Goal: Task Accomplishment & Management: Use online tool/utility

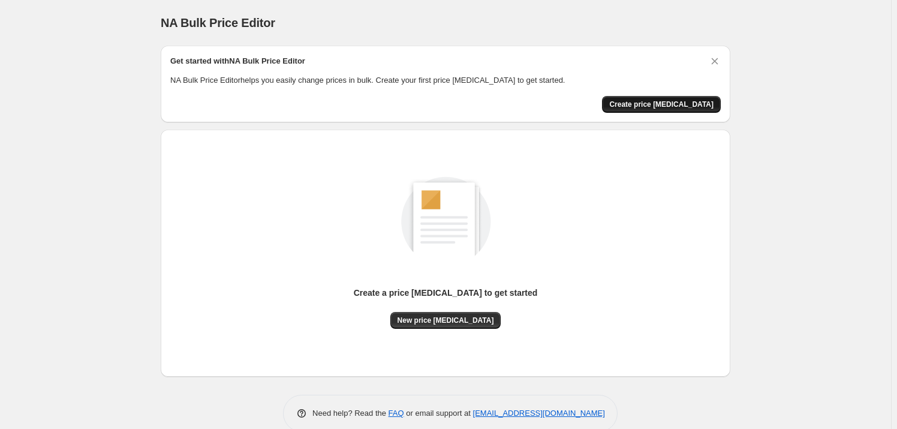
click at [657, 106] on span "Create price [MEDICAL_DATA]" at bounding box center [661, 105] width 104 height 10
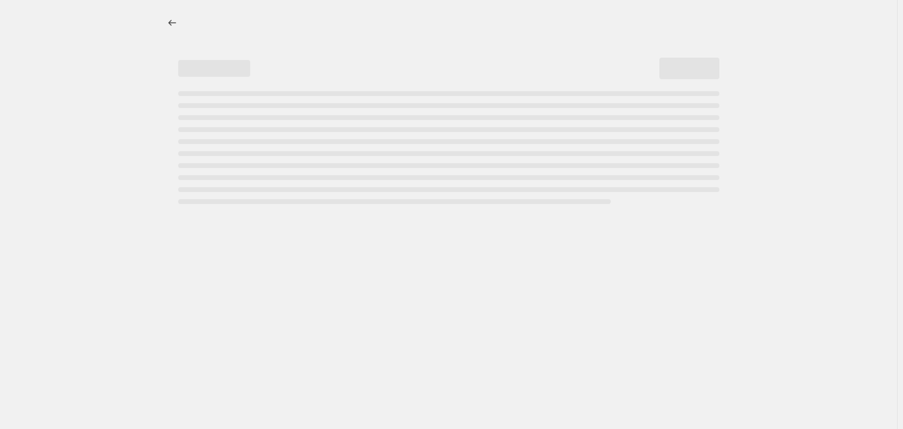
select select "percentage"
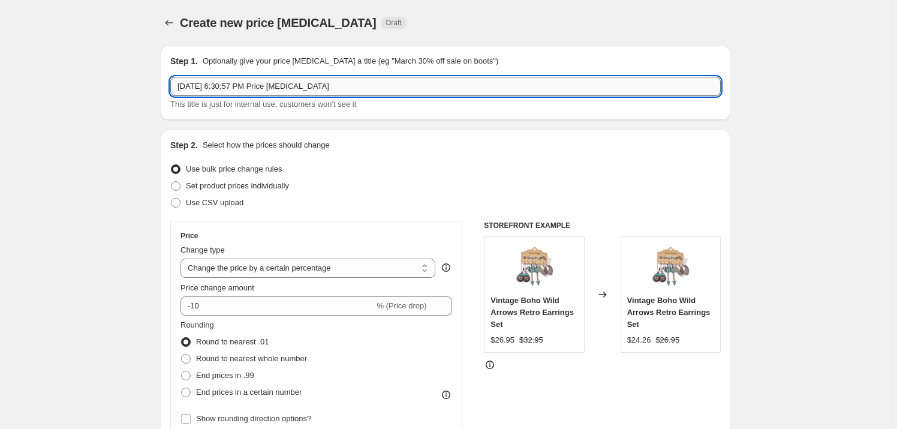
drag, startPoint x: 351, startPoint y: 89, endPoint x: 181, endPoint y: 87, distance: 170.4
click at [181, 87] on input "[DATE] 6:30:57 PM Price [MEDICAL_DATA]" at bounding box center [445, 86] width 551 height 19
type input "S"
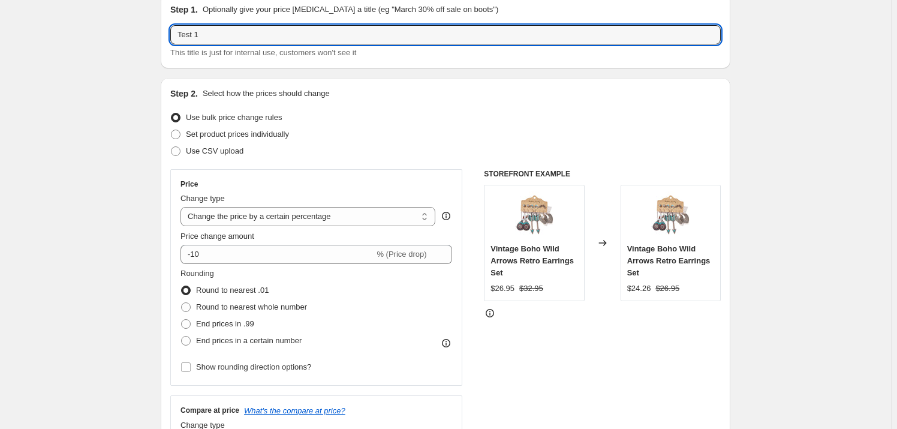
scroll to position [54, 0]
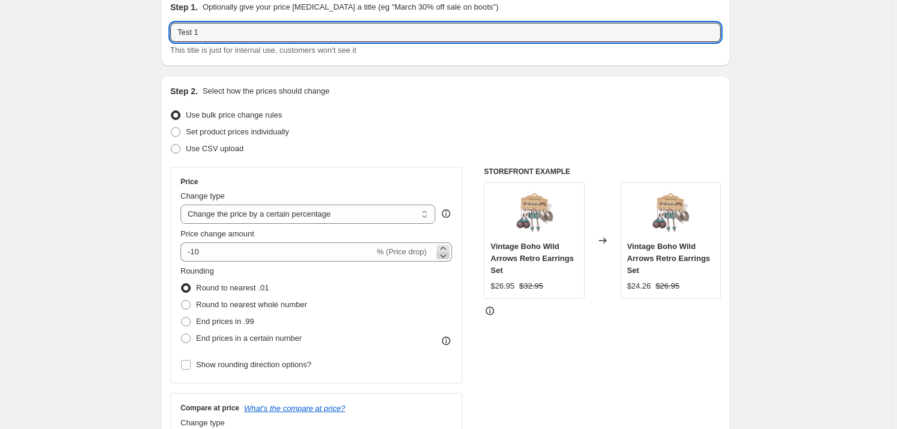
type input "Test 1"
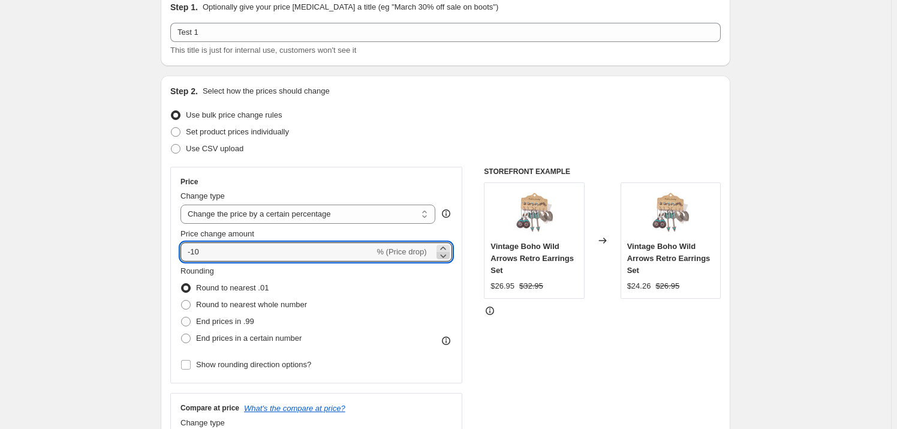
click at [445, 253] on icon at bounding box center [443, 256] width 12 height 12
drag, startPoint x: 194, startPoint y: 251, endPoint x: 205, endPoint y: 248, distance: 10.5
click at [205, 248] on input "-11" at bounding box center [278, 251] width 194 height 19
type input "-30"
click at [167, 253] on div "Step 2. Select how the prices should change Use bulk price change rules Set pro…" at bounding box center [446, 286] width 570 height 421
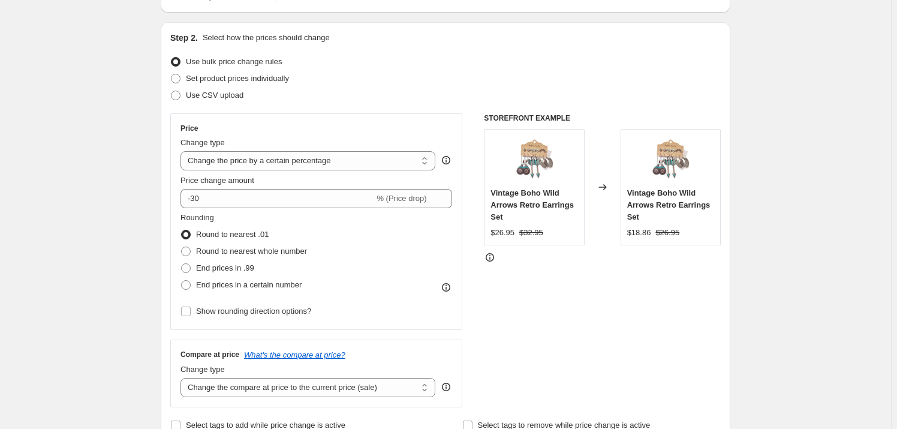
scroll to position [109, 0]
click at [447, 284] on icon at bounding box center [446, 284] width 1 height 1
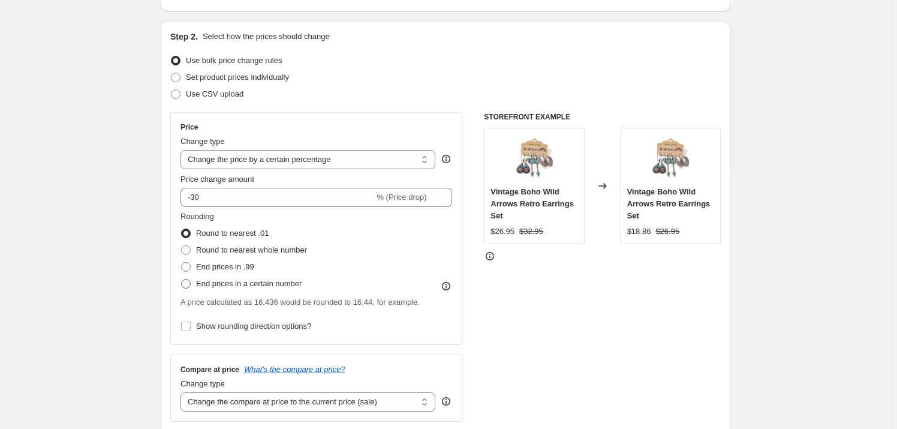
click at [187, 284] on span at bounding box center [186, 284] width 10 height 10
click at [182, 280] on input "End prices in a certain number" at bounding box center [181, 279] width 1 height 1
radio input "true"
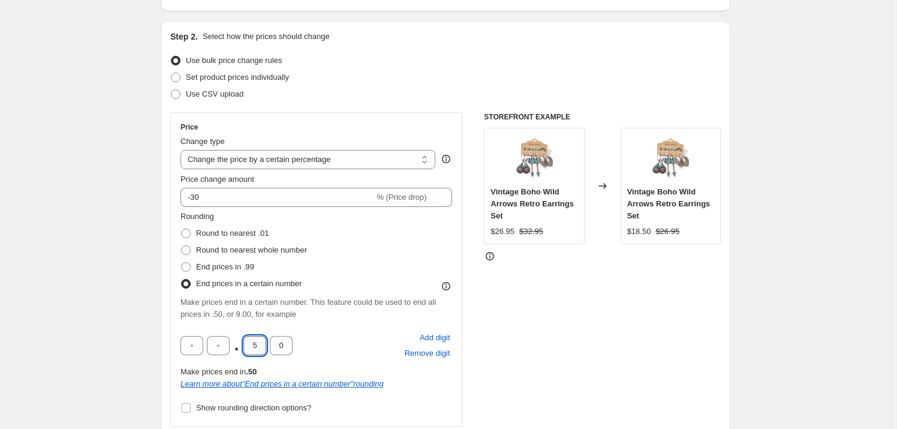
click at [256, 343] on input "5" at bounding box center [255, 345] width 23 height 19
type input "9"
click at [283, 343] on input "0" at bounding box center [281, 345] width 23 height 19
type input "5"
click at [178, 311] on div "Price Change type Change the price to a certain amount Change the price by a ce…" at bounding box center [316, 269] width 292 height 314
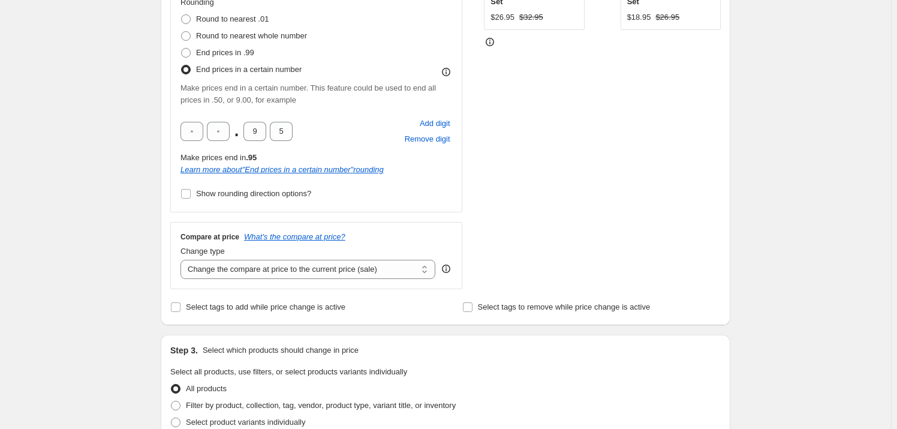
scroll to position [327, 0]
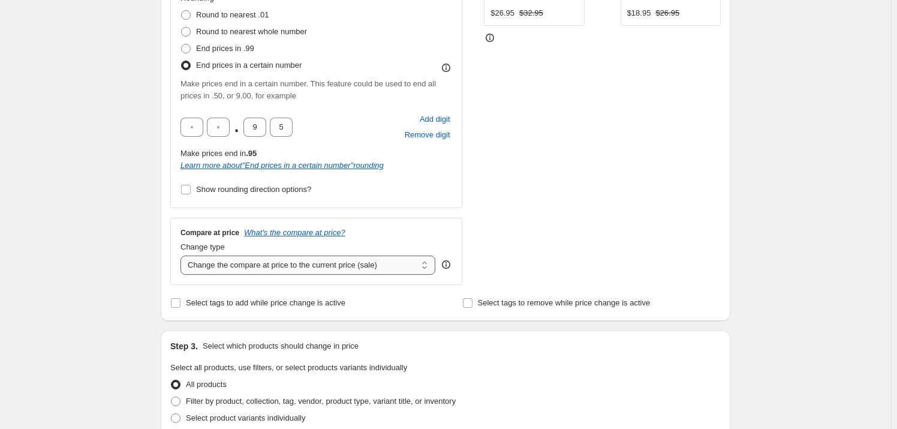
click at [417, 260] on select "Change the compare at price to the current price (sale) Change the compare at p…" at bounding box center [308, 265] width 255 height 19
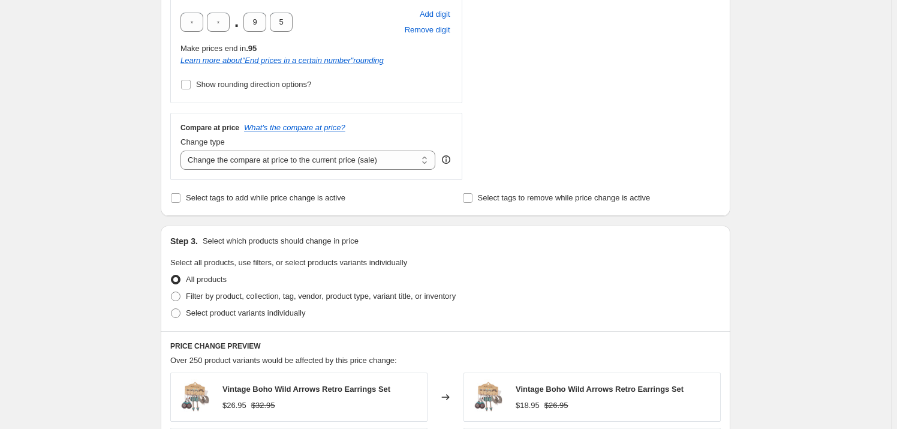
scroll to position [436, 0]
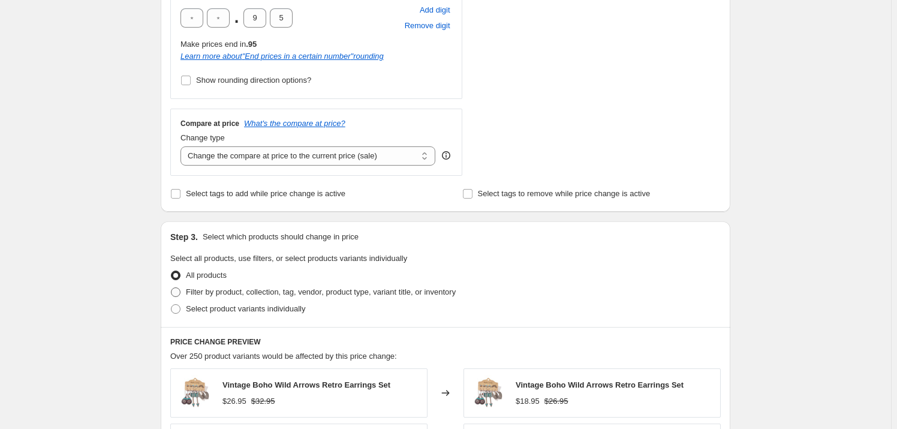
click at [229, 290] on span "Filter by product, collection, tag, vendor, product type, variant title, or inv…" at bounding box center [321, 291] width 270 height 9
click at [172, 288] on input "Filter by product, collection, tag, vendor, product type, variant title, or inv…" at bounding box center [171, 287] width 1 height 1
radio input "true"
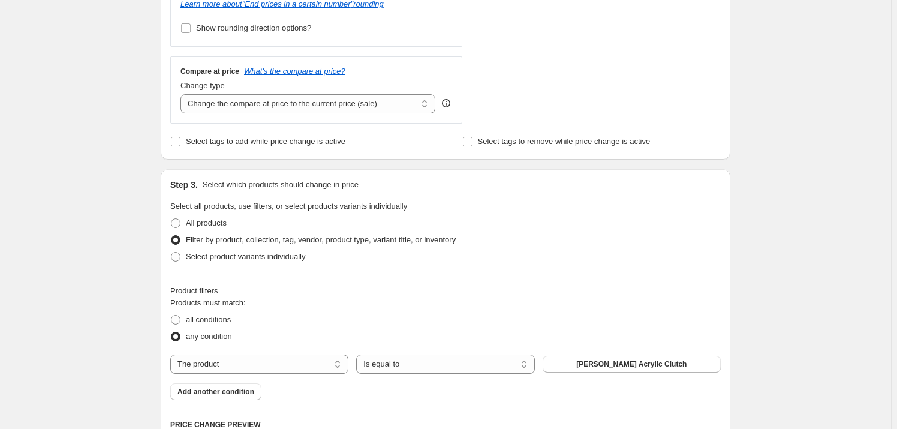
scroll to position [491, 0]
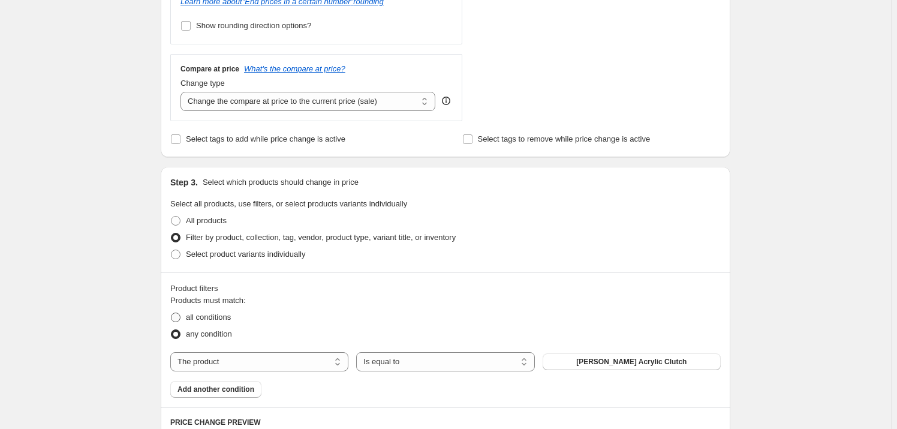
click at [179, 318] on span at bounding box center [176, 317] width 10 height 10
click at [172, 313] on input "all conditions" at bounding box center [171, 312] width 1 height 1
radio input "true"
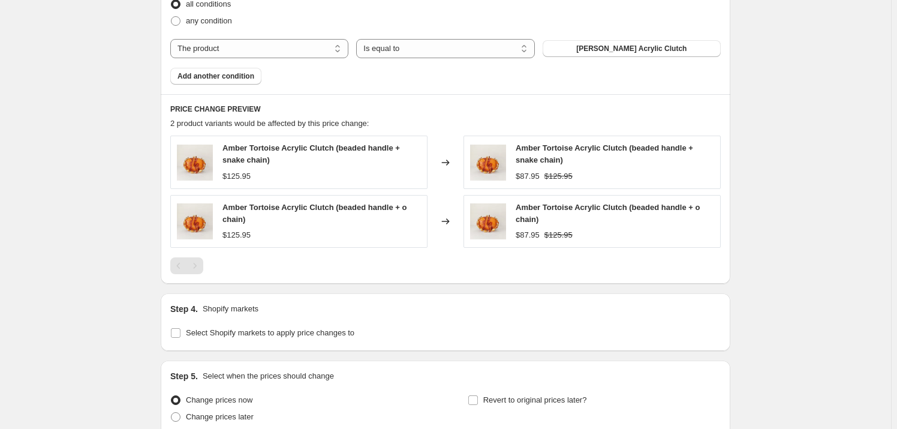
scroll to position [818, 0]
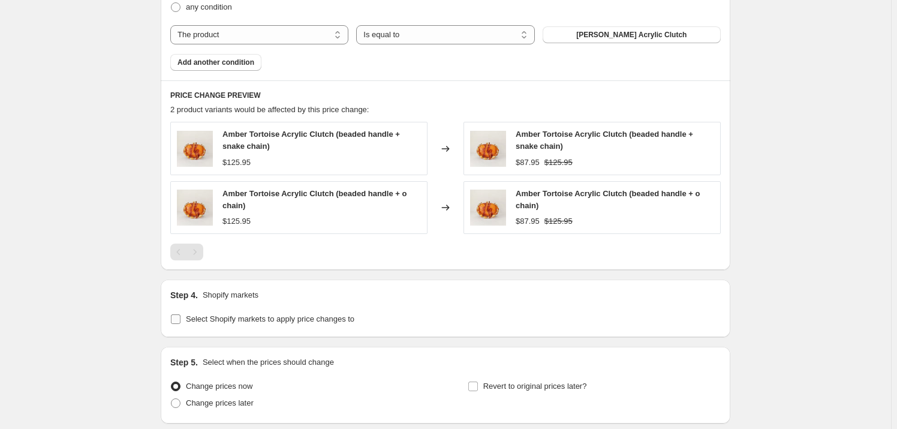
click at [179, 318] on input "Select Shopify markets to apply price changes to" at bounding box center [176, 319] width 10 height 10
checkbox input "true"
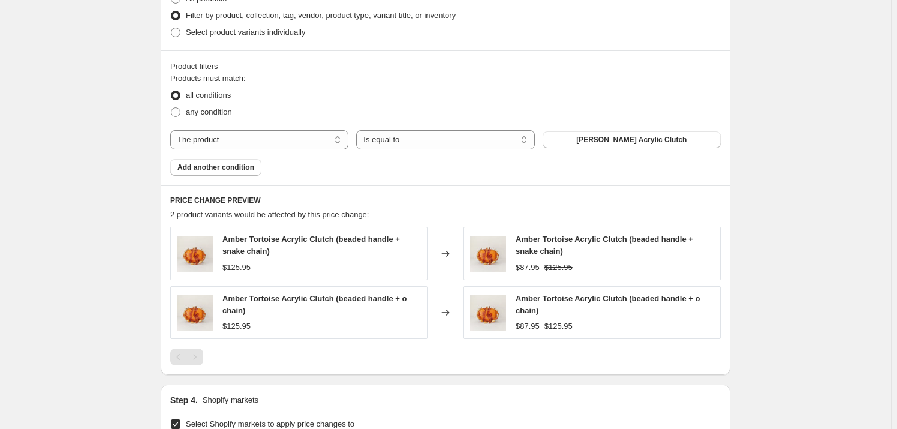
scroll to position [708, 0]
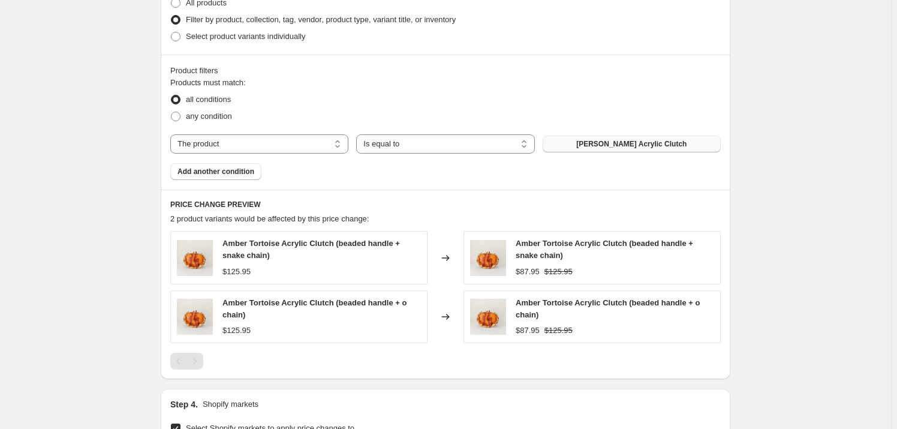
click at [669, 144] on span "[PERSON_NAME] Acrylic Clutch" at bounding box center [631, 144] width 110 height 10
click at [611, 142] on span "[PERSON_NAME] Acrylic Clutch" at bounding box center [631, 144] width 110 height 10
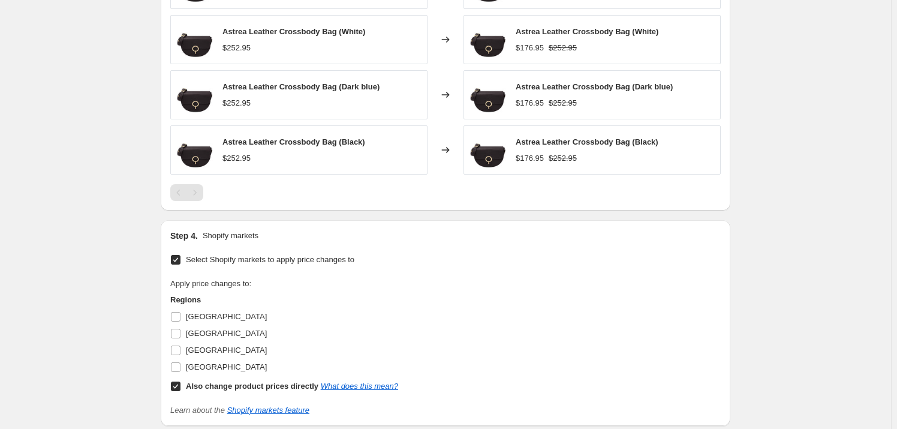
scroll to position [1036, 0]
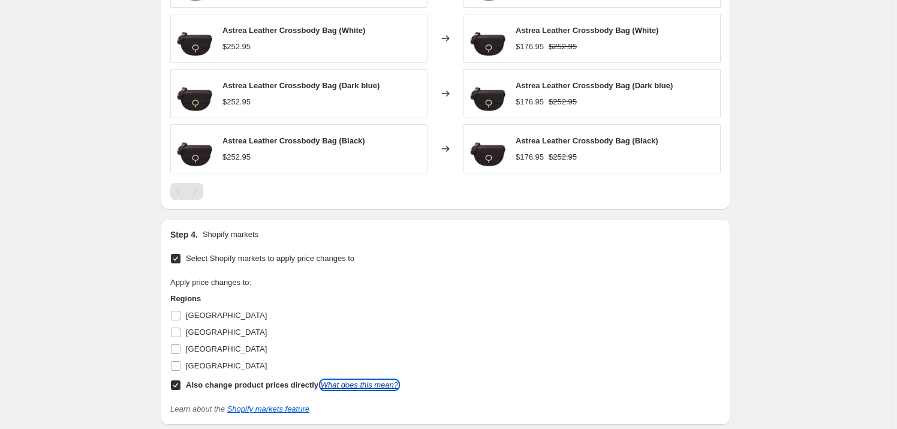
click at [364, 384] on link "What does this mean?" at bounding box center [359, 384] width 77 height 9
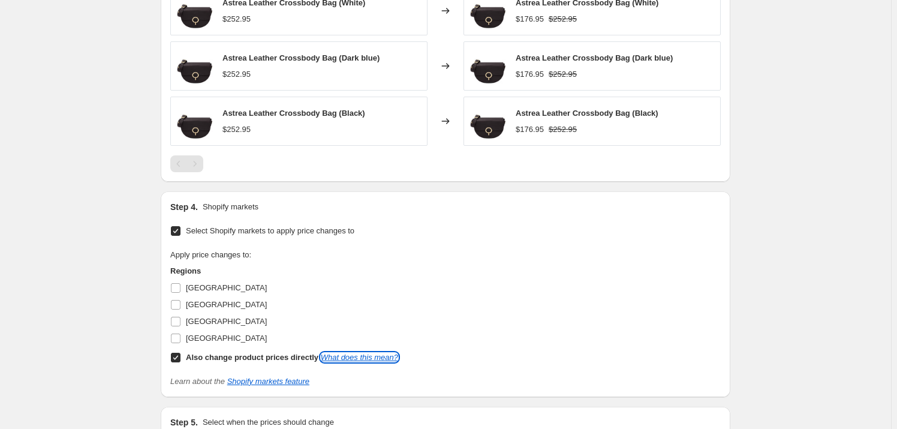
scroll to position [1090, 0]
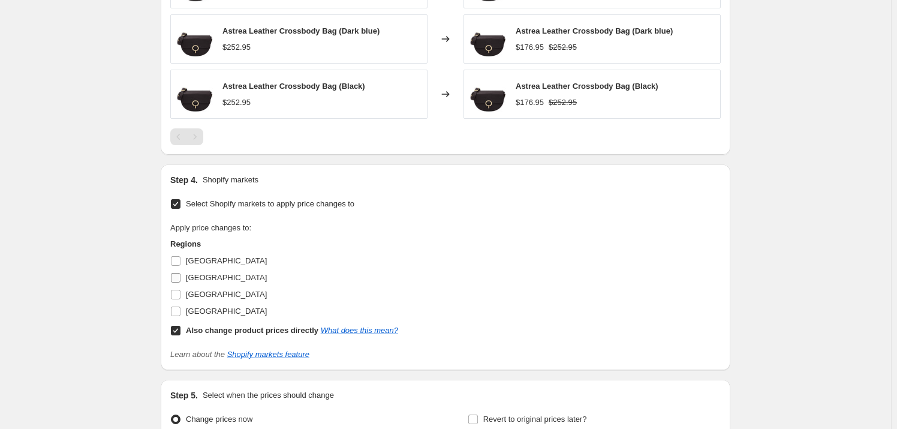
click at [178, 278] on input "[GEOGRAPHIC_DATA]" at bounding box center [176, 278] width 10 height 10
checkbox input "true"
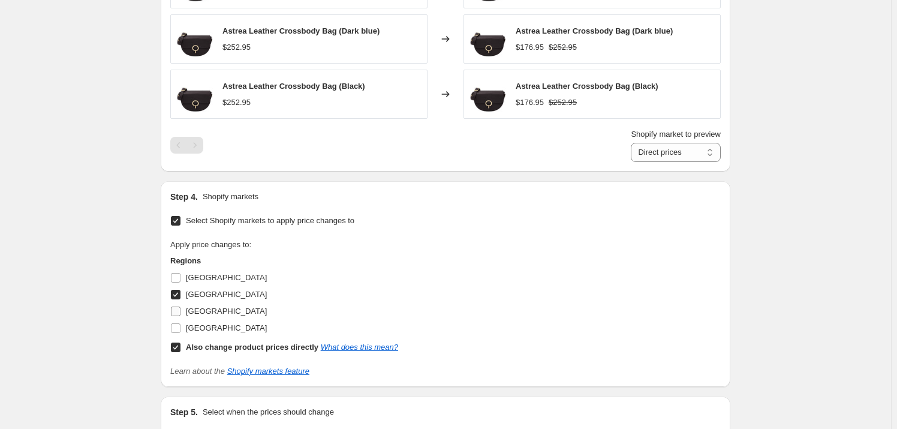
click at [179, 311] on input "[GEOGRAPHIC_DATA]" at bounding box center [176, 311] width 10 height 10
checkbox input "true"
click at [181, 325] on input "[GEOGRAPHIC_DATA]" at bounding box center [176, 328] width 10 height 10
checkbox input "true"
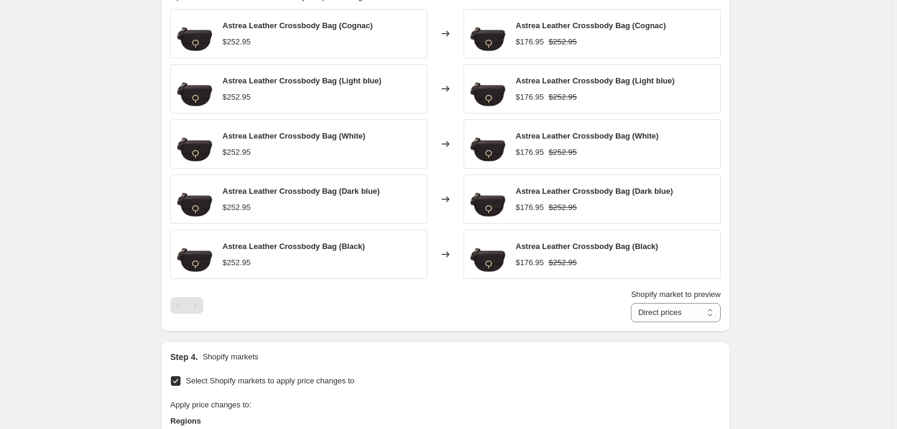
scroll to position [927, 0]
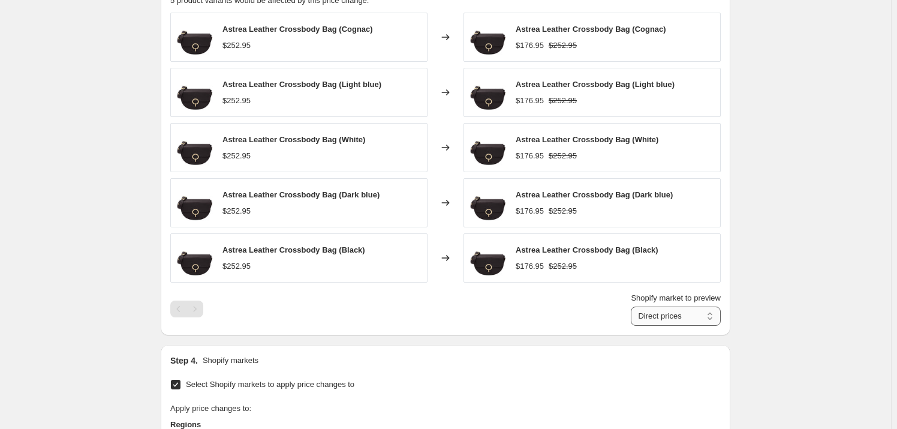
click at [673, 313] on select "Direct prices [GEOGRAPHIC_DATA] [GEOGRAPHIC_DATA] [GEOGRAPHIC_DATA]" at bounding box center [676, 315] width 90 height 19
click at [633, 306] on select "Direct prices [GEOGRAPHIC_DATA] [GEOGRAPHIC_DATA] [GEOGRAPHIC_DATA]" at bounding box center [676, 315] width 90 height 19
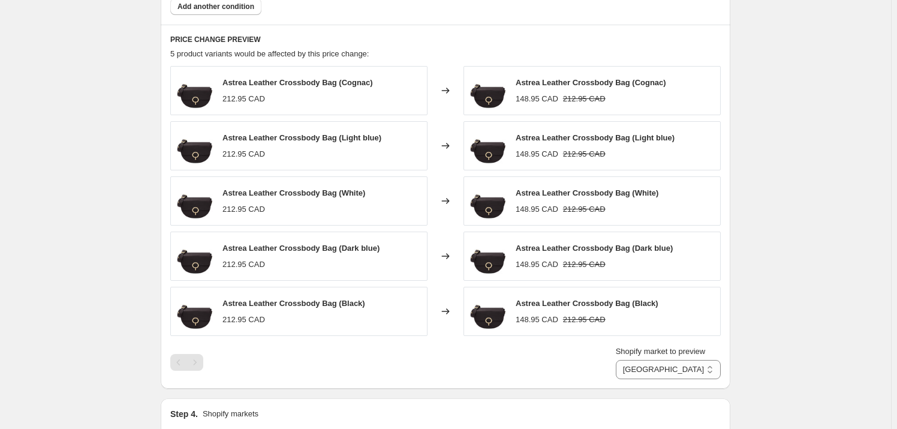
scroll to position [872, 0]
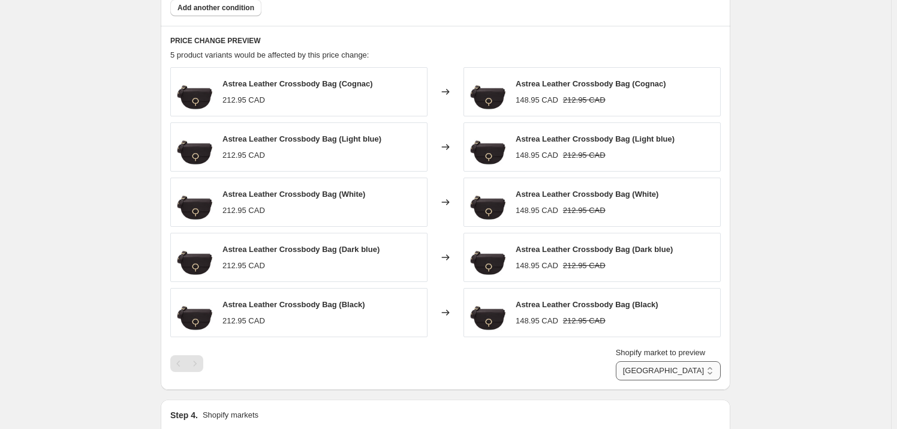
click at [690, 368] on select "Direct prices [GEOGRAPHIC_DATA] [GEOGRAPHIC_DATA] [GEOGRAPHIC_DATA]" at bounding box center [668, 370] width 105 height 19
click at [633, 361] on select "Direct prices [GEOGRAPHIC_DATA] [GEOGRAPHIC_DATA] [GEOGRAPHIC_DATA]" at bounding box center [668, 370] width 105 height 19
click at [673, 374] on select "Direct prices [GEOGRAPHIC_DATA] [GEOGRAPHIC_DATA] [GEOGRAPHIC_DATA]" at bounding box center [668, 370] width 105 height 19
select select "3040149556"
click at [633, 361] on select "Direct prices [GEOGRAPHIC_DATA] [GEOGRAPHIC_DATA] [GEOGRAPHIC_DATA]" at bounding box center [668, 370] width 105 height 19
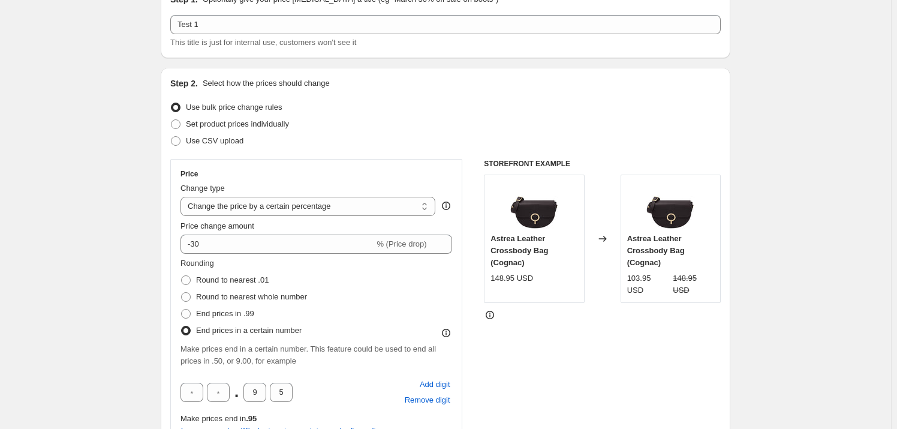
scroll to position [0, 0]
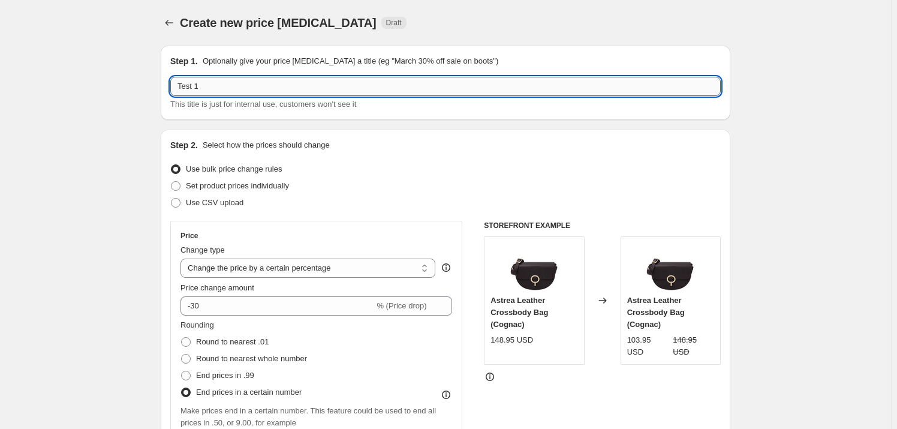
drag, startPoint x: 208, startPoint y: 83, endPoint x: 182, endPoint y: 86, distance: 26.5
click at [182, 86] on input "Test 1" at bounding box center [445, 86] width 551 height 19
type input "T"
click at [214, 85] on input "30% off secret sale [DATE]" at bounding box center [445, 86] width 551 height 19
click at [236, 90] on input "30% off Secret sale [DATE]" at bounding box center [445, 86] width 551 height 19
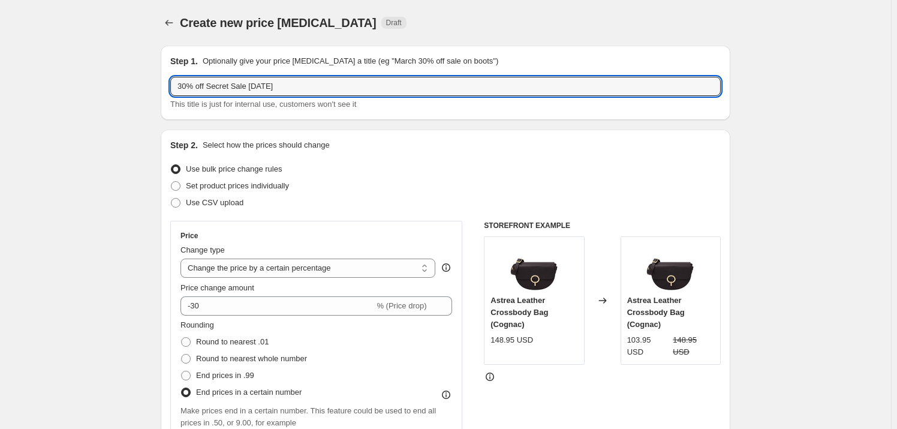
type input "30% off Secret Sale [DATE]"
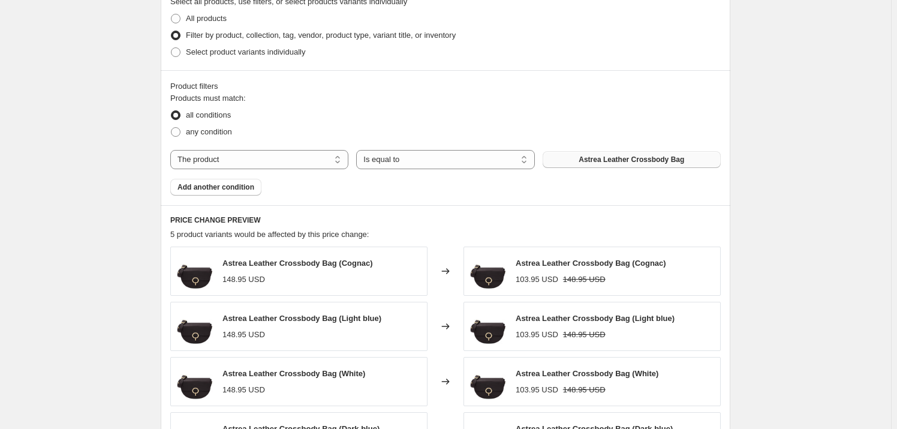
scroll to position [708, 0]
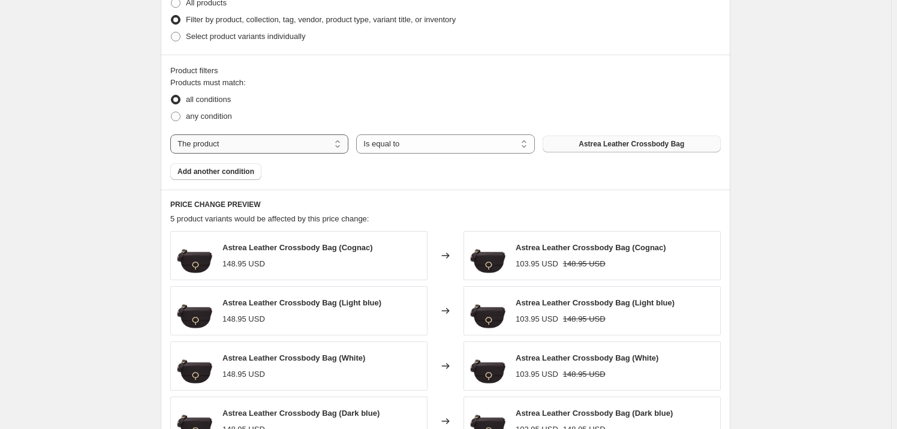
click at [287, 142] on select "The product The product's collection The product's tag The product's vendor The…" at bounding box center [259, 143] width 178 height 19
select select "vendor"
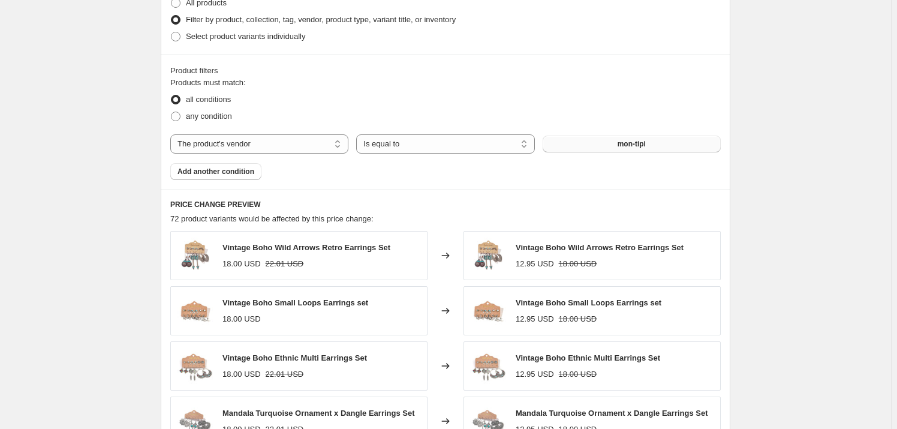
click at [596, 151] on button "mon-tipi" at bounding box center [632, 144] width 178 height 17
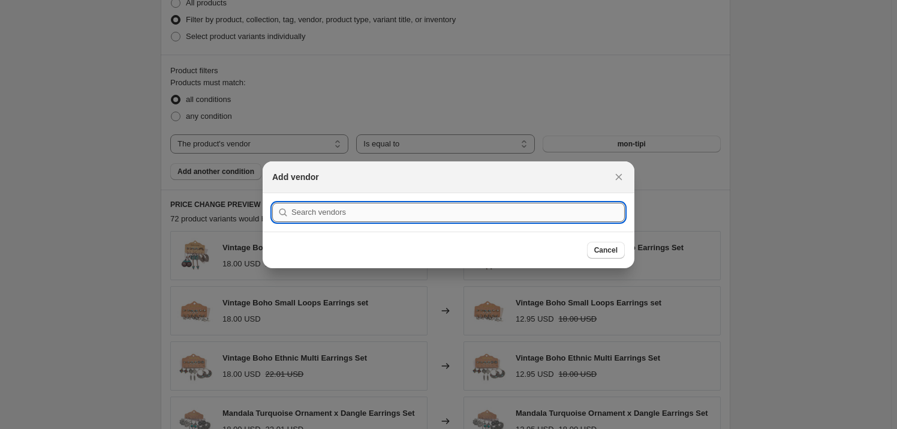
click at [444, 215] on input ":r2m:" at bounding box center [458, 212] width 333 height 19
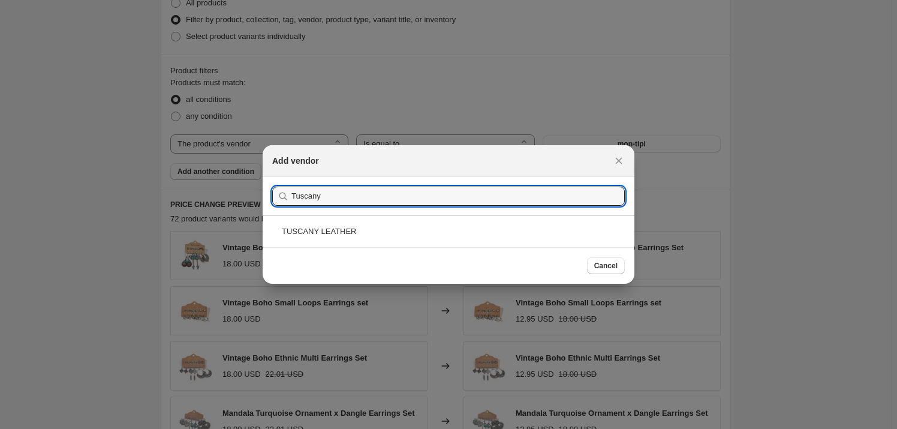
type input "Tuscany"
click at [492, 232] on div "TUSCANY LEATHER" at bounding box center [449, 231] width 372 height 32
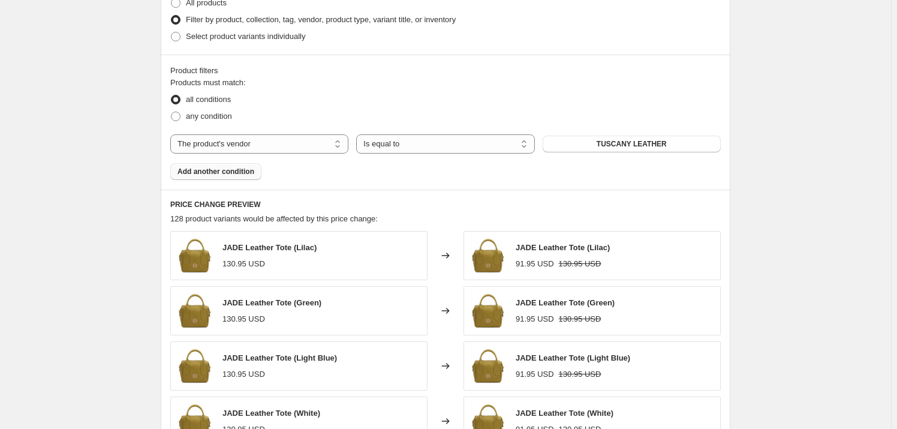
click at [248, 173] on span "Add another condition" at bounding box center [216, 172] width 77 height 10
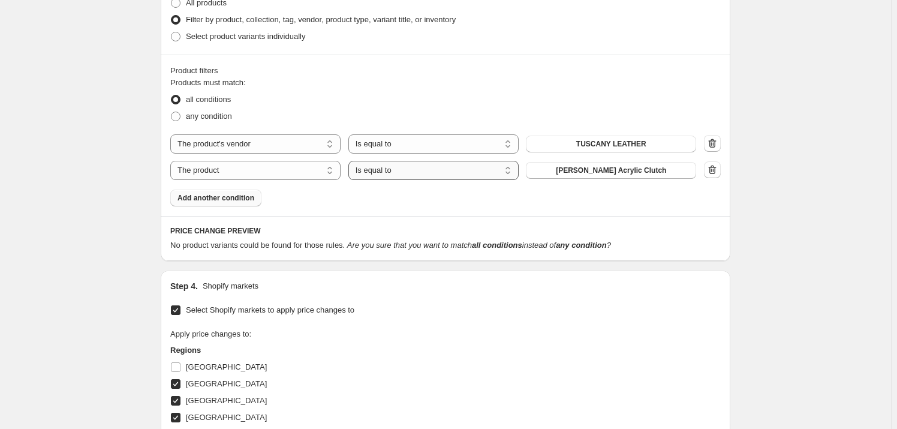
click at [417, 172] on select "Is equal to Is not equal to" at bounding box center [433, 170] width 170 height 19
click at [298, 172] on select "The product The product's collection The product's tag The product's vendor The…" at bounding box center [255, 170] width 170 height 19
select select "product_status"
select select "3040149556"
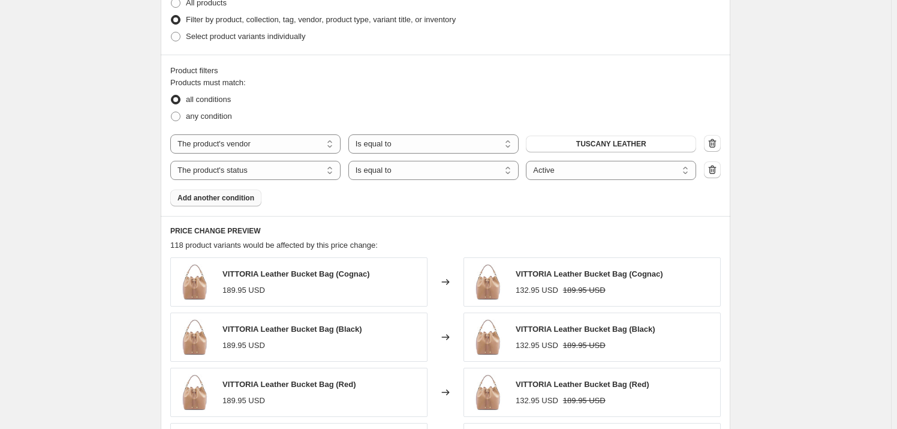
click at [251, 199] on span "Add another condition" at bounding box center [216, 198] width 77 height 10
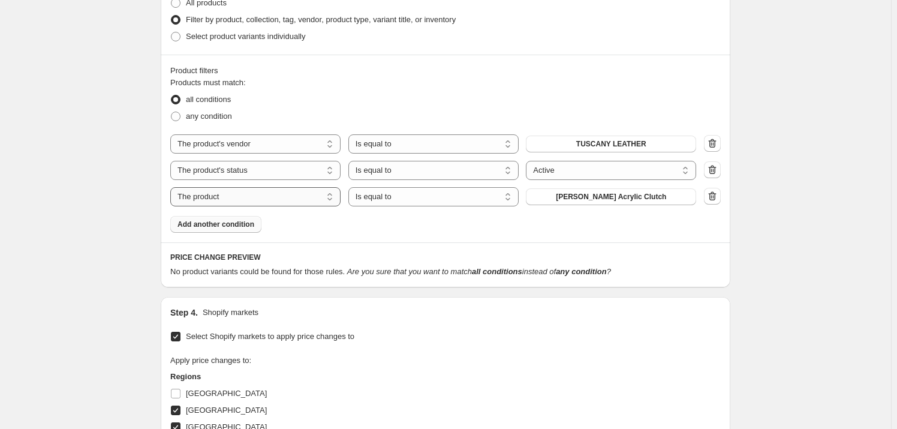
click at [305, 196] on select "The product The product's collection The product's tag The product's vendor The…" at bounding box center [255, 196] width 170 height 19
click at [429, 200] on select "Is equal to Is not equal to" at bounding box center [433, 196] width 170 height 19
select select "not_equal"
select select "3040149556"
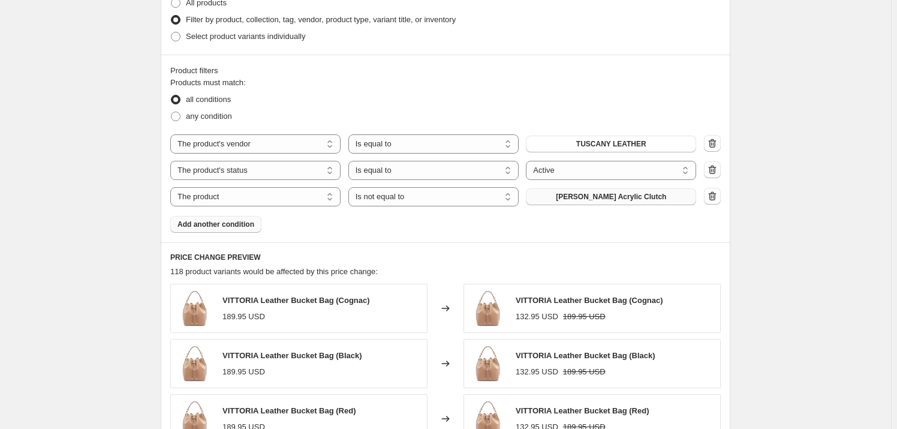
click at [583, 201] on span "[PERSON_NAME] Acrylic Clutch" at bounding box center [611, 197] width 110 height 10
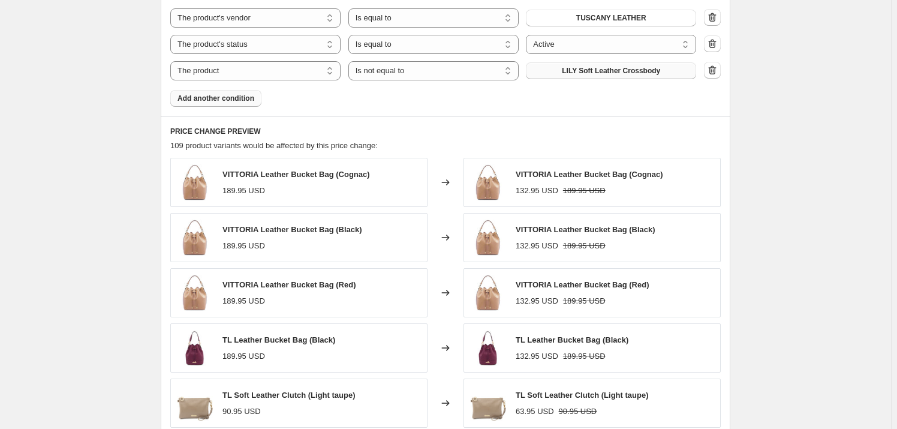
scroll to position [763, 0]
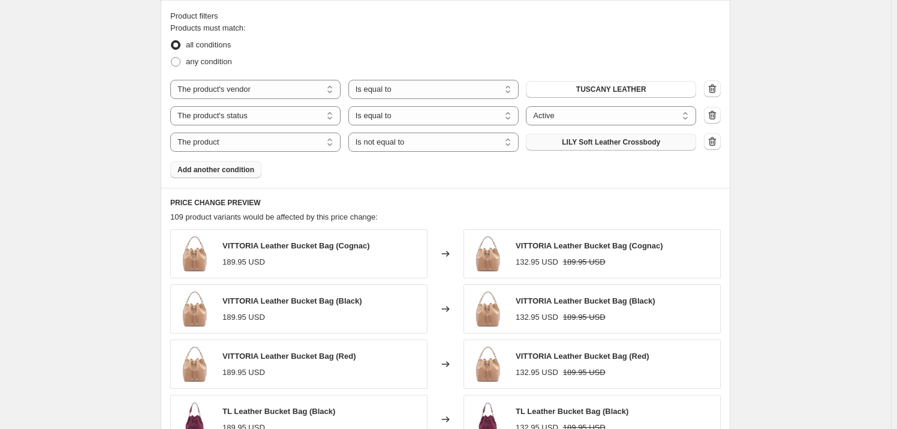
click at [240, 171] on span "Add another condition" at bounding box center [216, 170] width 77 height 10
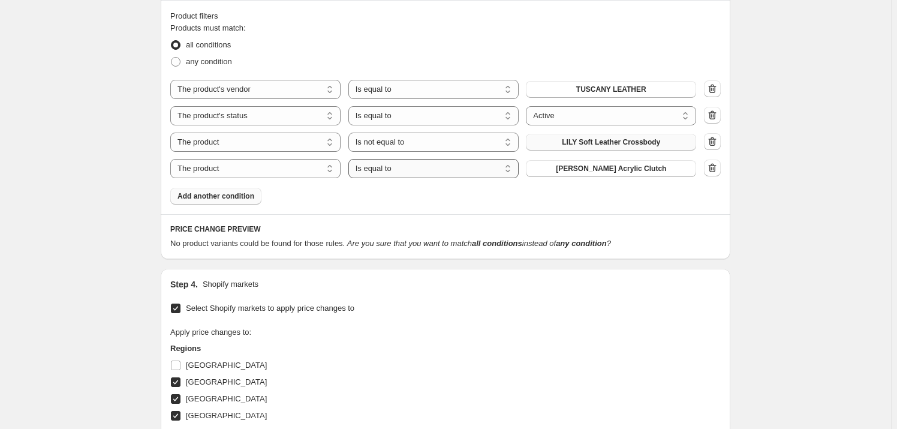
click at [405, 170] on select "Is equal to Is not equal to" at bounding box center [433, 168] width 170 height 19
select select "not_equal"
select select "3040149556"
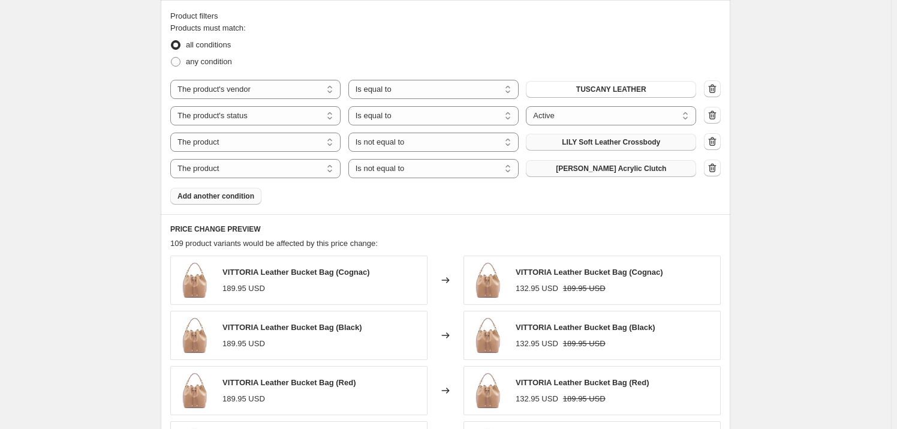
click at [579, 166] on span "[PERSON_NAME] Acrylic Clutch" at bounding box center [611, 169] width 110 height 10
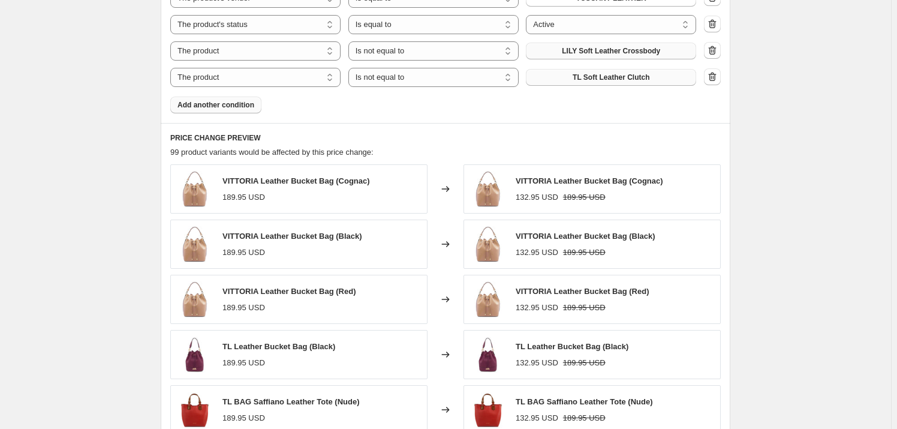
scroll to position [818, 0]
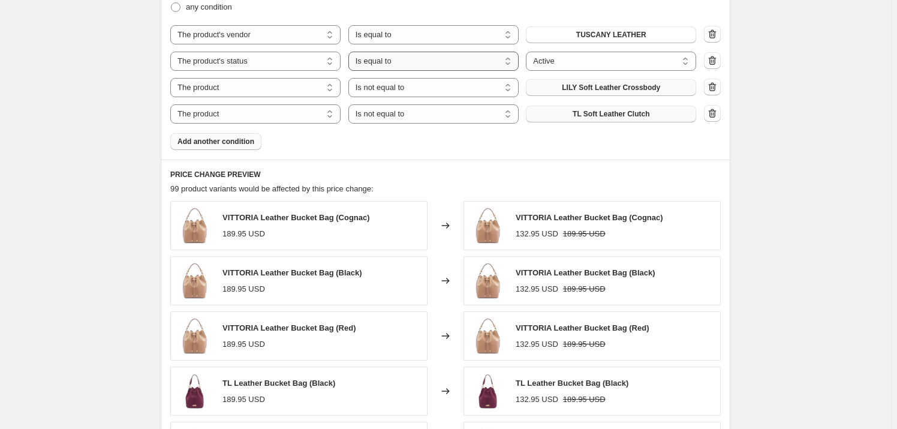
click at [412, 62] on select "Is equal to Is not equal to" at bounding box center [433, 61] width 170 height 19
click at [570, 59] on select "Active Draft Archived" at bounding box center [611, 61] width 170 height 19
click at [306, 56] on select "The product The product's collection The product's tag The product's vendor The…" at bounding box center [255, 61] width 170 height 19
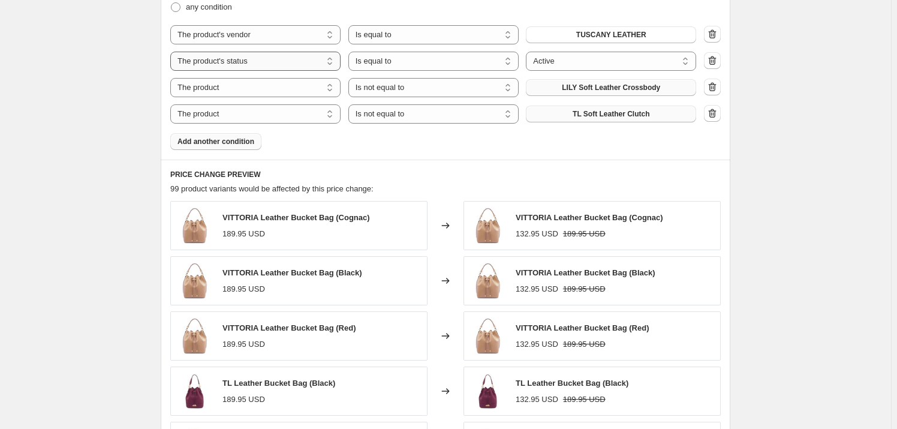
click at [306, 56] on select "The product The product's collection The product's tag The product's vendor The…" at bounding box center [255, 61] width 170 height 19
click at [257, 57] on select "The product The product's collection The product's tag The product's vendor The…" at bounding box center [255, 61] width 170 height 19
select select "inventory_quantity"
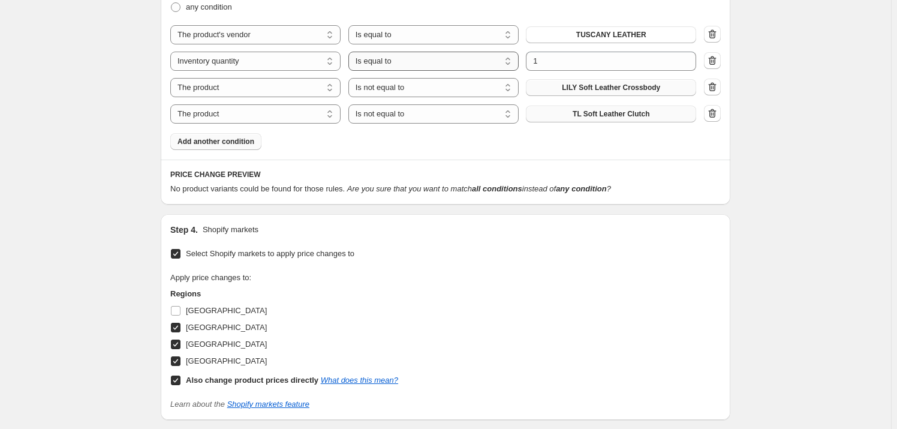
click at [478, 59] on select "Is equal to Is not equal to Is greater than Is less than" at bounding box center [433, 61] width 170 height 19
select select ">"
select select "3040149556"
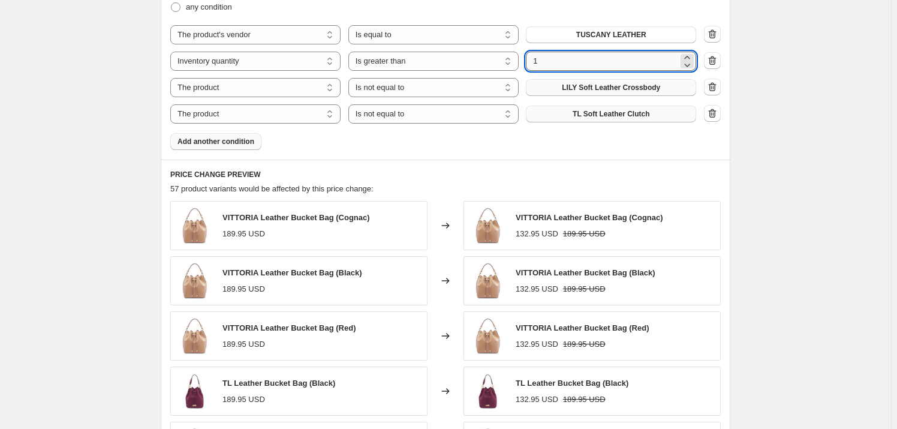
drag, startPoint x: 540, startPoint y: 60, endPoint x: 533, endPoint y: 58, distance: 6.8
click at [533, 58] on input "1" at bounding box center [602, 61] width 152 height 19
type input "0"
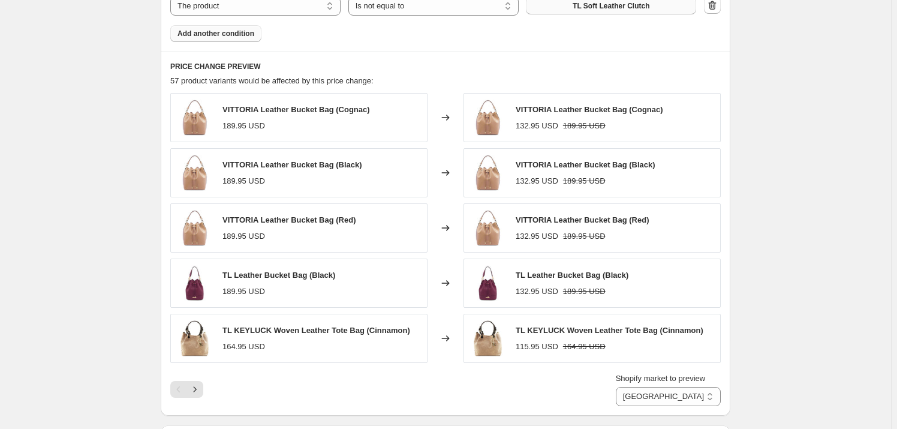
scroll to position [927, 0]
click at [201, 382] on icon "Next" at bounding box center [195, 388] width 12 height 12
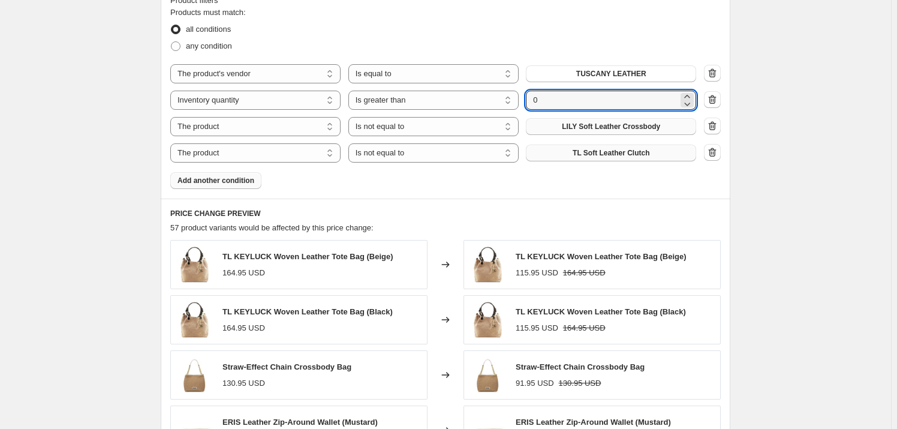
scroll to position [763, 0]
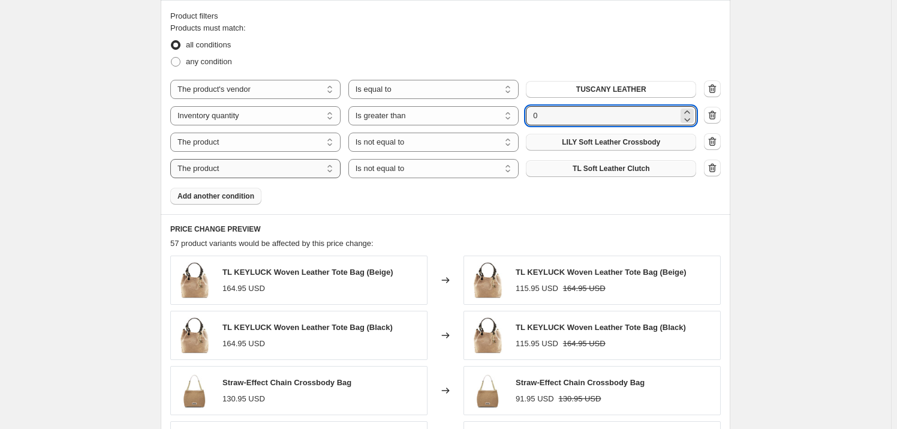
click at [270, 169] on select "The product The product's collection The product's tag The product's vendor The…" at bounding box center [255, 168] width 170 height 19
click at [270, 168] on select "The product The product's collection The product's tag The product's vendor The…" at bounding box center [255, 168] width 170 height 19
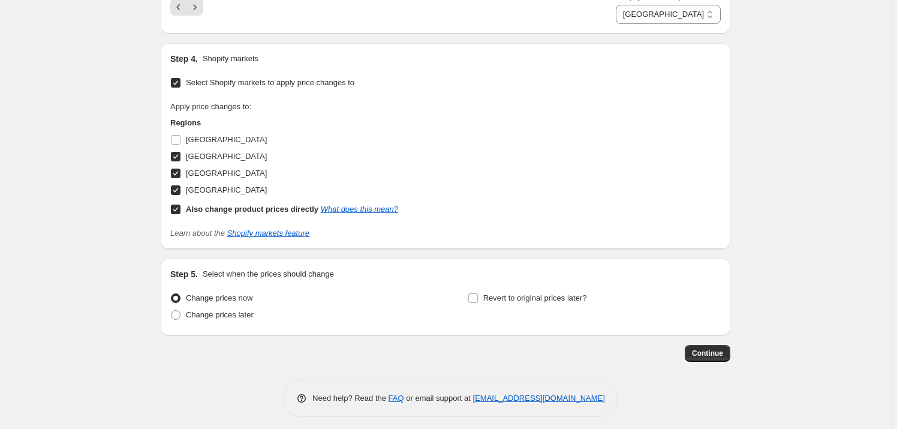
scroll to position [1308, 0]
